Goal: Browse casually

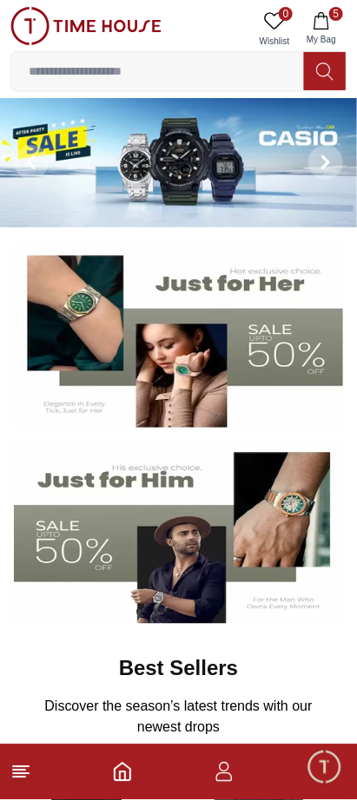
click at [334, 12] on span "5" at bounding box center [336, 14] width 14 height 14
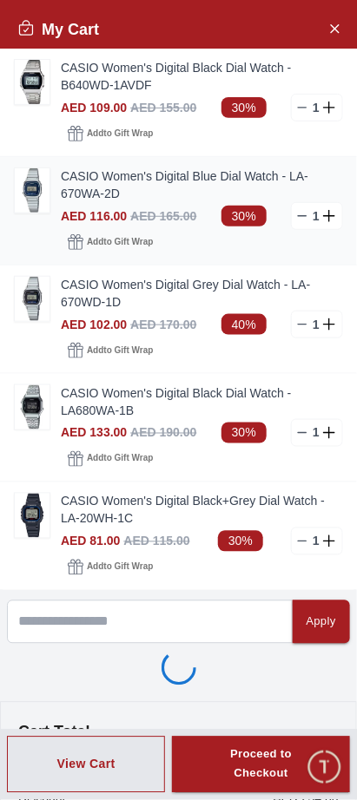
click at [23, 180] on img at bounding box center [32, 190] width 35 height 44
click at [29, 198] on img at bounding box center [32, 190] width 35 height 44
click at [134, 184] on link "CASIO Women's Digital Blue Dial Watch - LA-670WA-2D" at bounding box center [202, 184] width 282 height 35
click at [37, 194] on img at bounding box center [32, 190] width 35 height 44
